Goal: Transaction & Acquisition: Purchase product/service

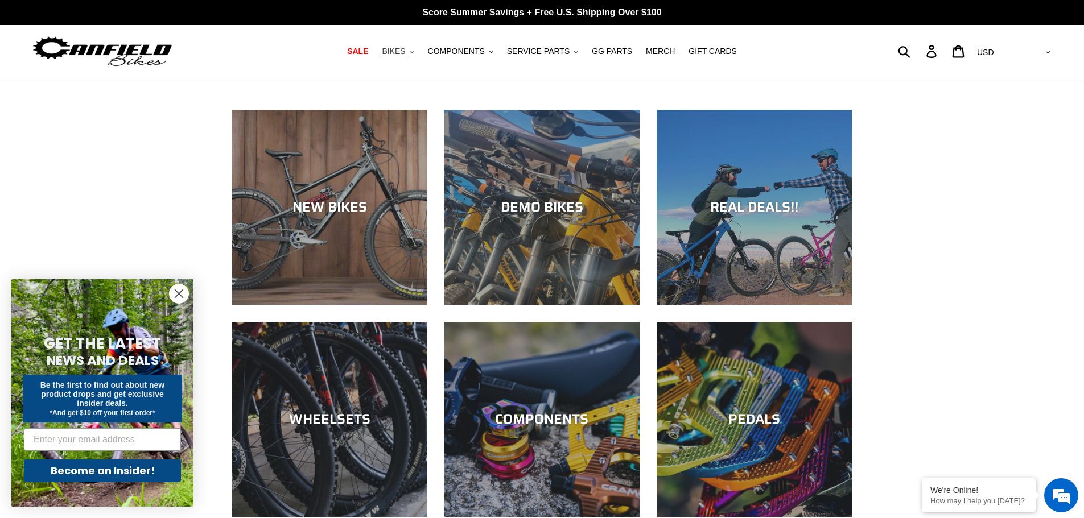
click at [417, 56] on button "BIKES .cls-1{fill:#231f20}" at bounding box center [397, 51] width 43 height 15
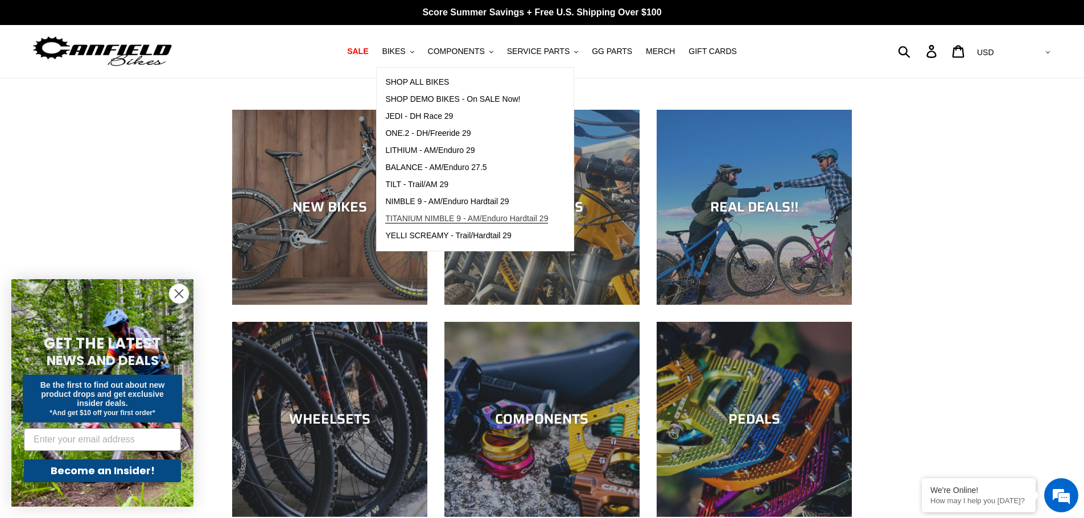
click at [458, 222] on span "TITANIUM NIMBLE 9 - AM/Enduro Hardtail 29" at bounding box center [466, 219] width 163 height 10
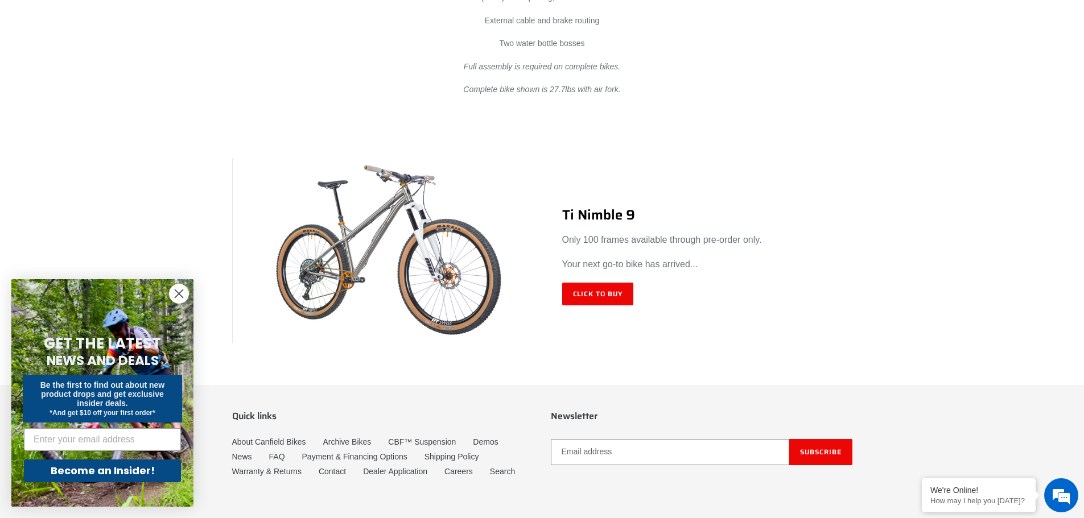
scroll to position [6723, 0]
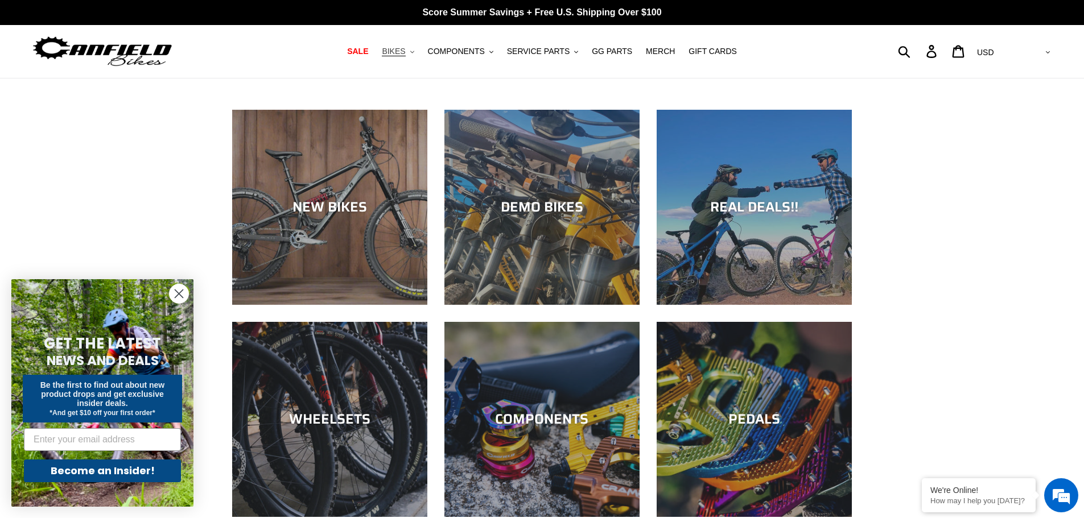
click at [405, 54] on span "BIKES" at bounding box center [393, 52] width 23 height 10
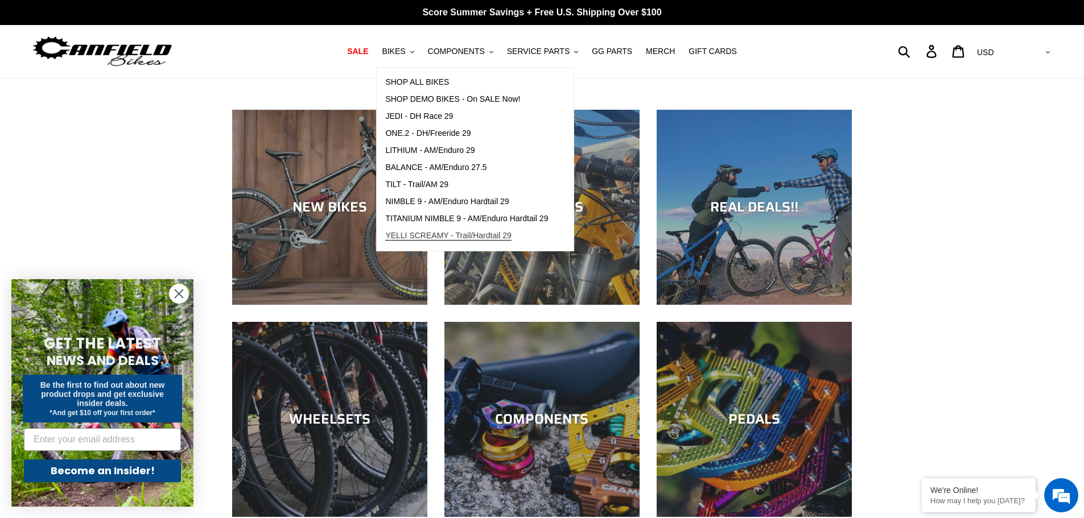
click at [428, 238] on span "YELLI SCREAMY - Trail/Hardtail 29" at bounding box center [448, 236] width 126 height 10
